Goal: Transaction & Acquisition: Purchase product/service

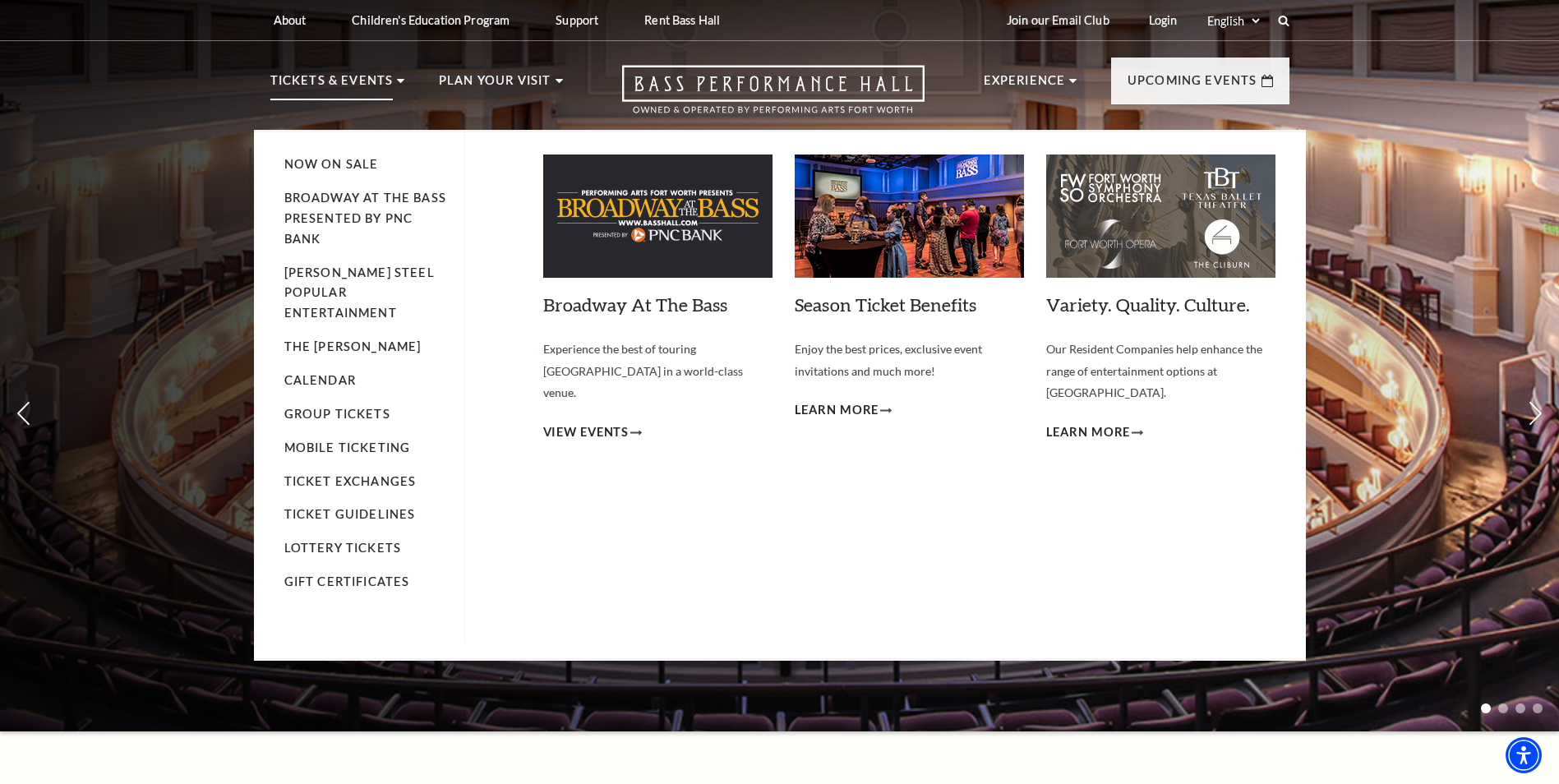
click at [401, 74] on li "Tickets & Events Now On Sale Broadway At The Bass presented by PNC Bank [PERSON…" at bounding box center [338, 100] width 135 height 59
click at [373, 81] on p "Tickets & Events" at bounding box center [332, 85] width 123 height 30
click at [400, 81] on use at bounding box center [401, 81] width 8 height 4
click at [340, 160] on link "Now On Sale" at bounding box center [331, 164] width 94 height 14
